Goal: Transaction & Acquisition: Purchase product/service

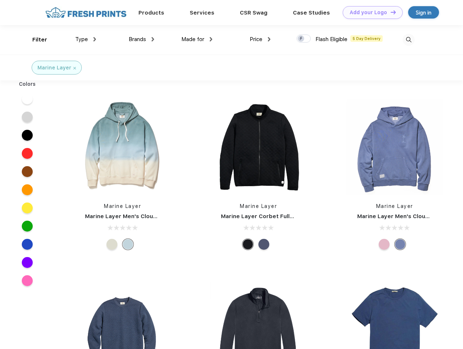
scroll to position [0, 0]
click at [370, 12] on link "Add your Logo Design Tool" at bounding box center [373, 12] width 60 height 13
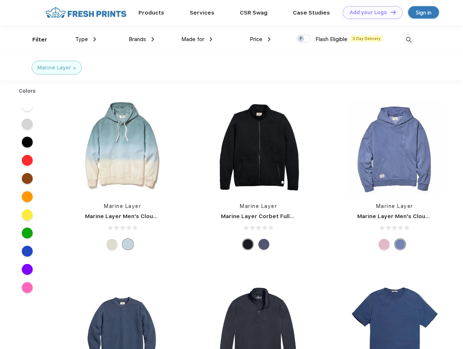
click at [0, 0] on div "Design Tool" at bounding box center [0, 0] width 0 height 0
click at [390, 12] on link "Add your Logo Design Tool" at bounding box center [373, 12] width 60 height 13
click at [35, 40] on div "Filter" at bounding box center [39, 40] width 15 height 8
click at [86, 39] on span "Type" at bounding box center [81, 39] width 13 height 7
click at [141, 39] on span "Brands" at bounding box center [137, 39] width 17 height 7
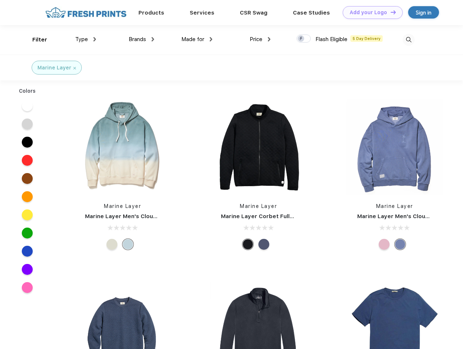
click at [197, 39] on span "Made for" at bounding box center [192, 39] width 23 height 7
click at [260, 39] on span "Price" at bounding box center [256, 39] width 13 height 7
click at [304, 39] on div at bounding box center [303, 39] width 14 height 8
click at [301, 39] on input "checkbox" at bounding box center [298, 36] width 5 height 5
click at [408, 40] on img at bounding box center [409, 40] width 12 height 12
